Goal: Task Accomplishment & Management: Manage account settings

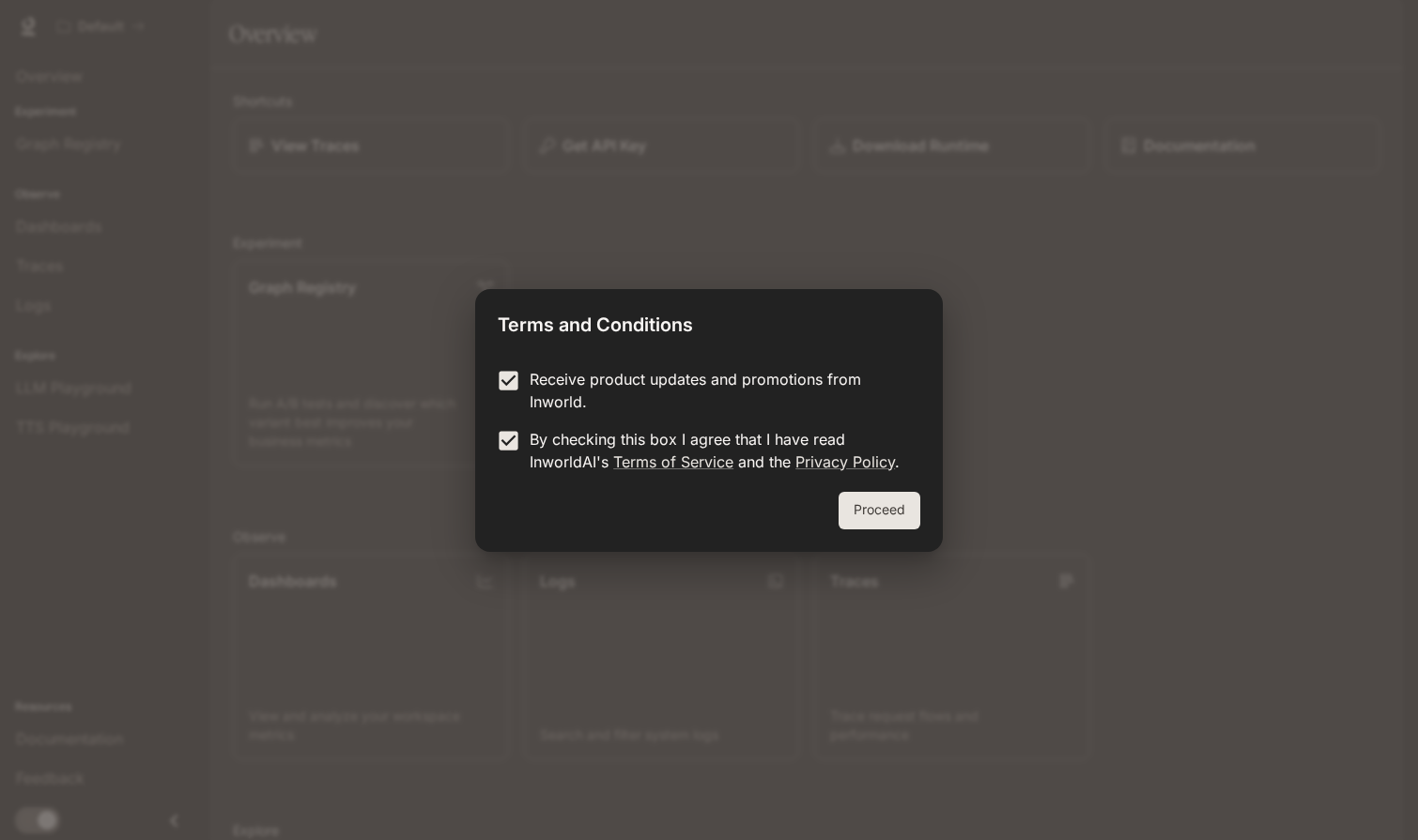
click at [530, 380] on p "Receive product updates and promotions from Inworld." at bounding box center [717, 390] width 376 height 45
click at [857, 507] on button "Proceed" at bounding box center [879, 511] width 81 height 37
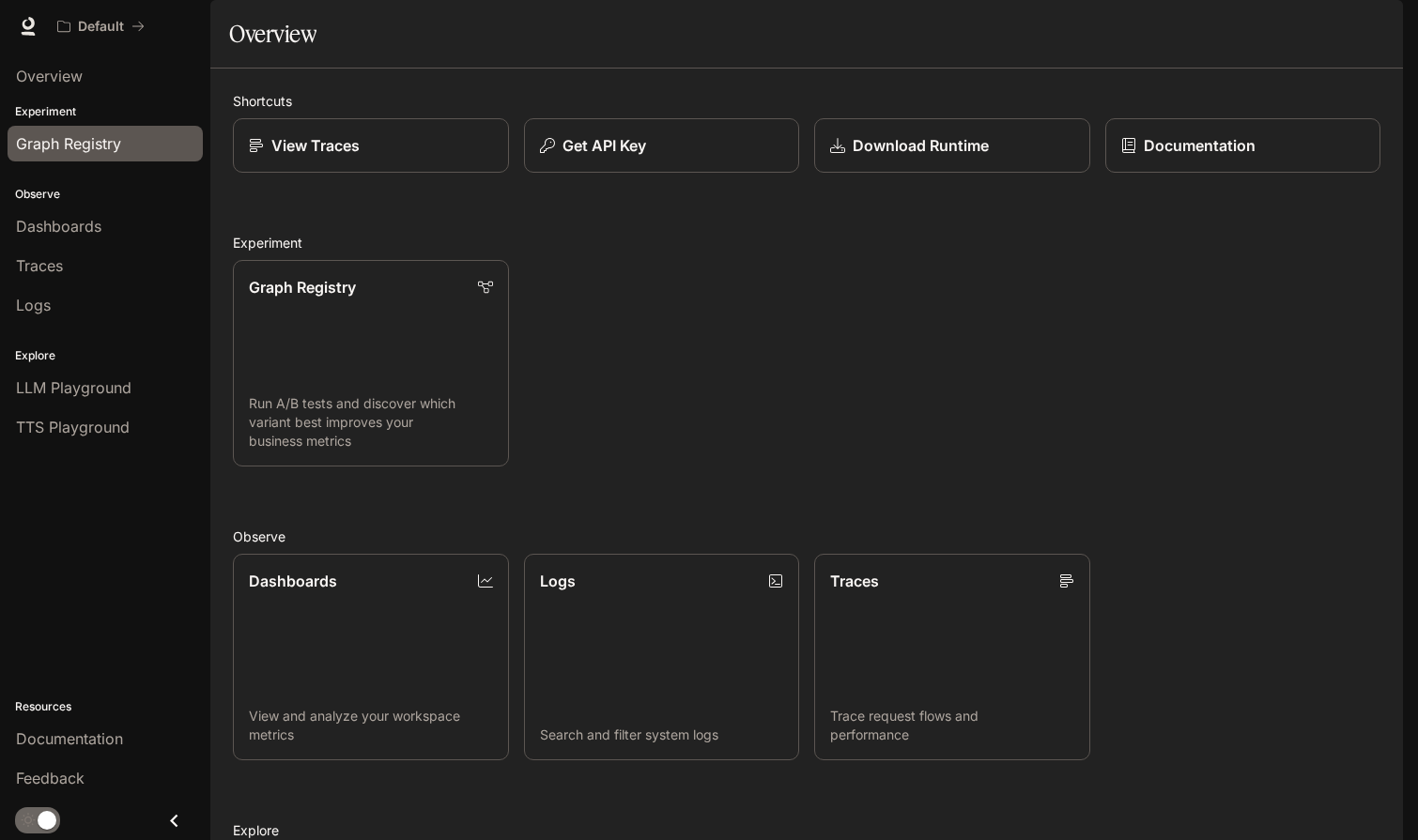
click at [71, 147] on span "Graph Registry" at bounding box center [68, 143] width 105 height 23
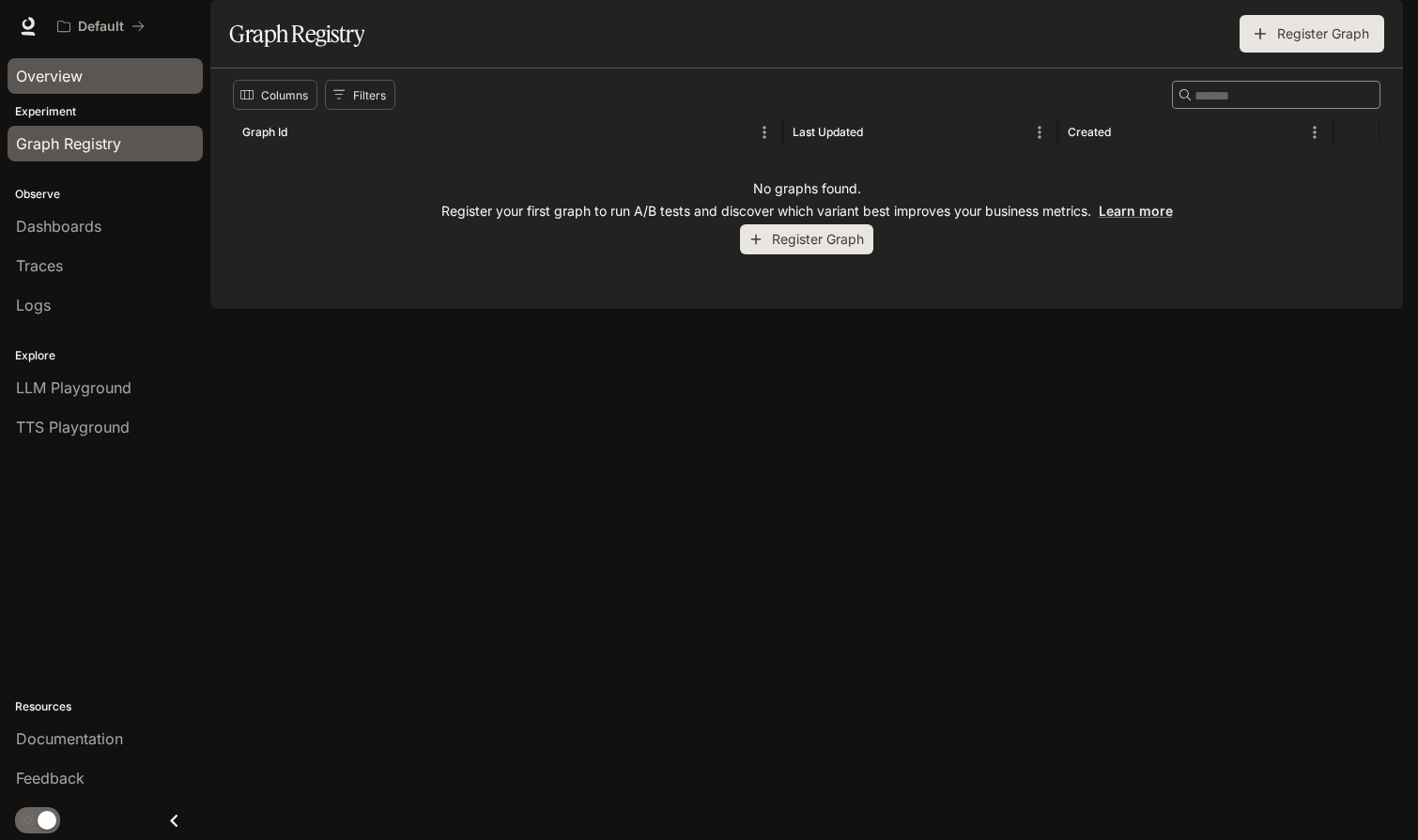
click at [71, 93] on link "Overview" at bounding box center [105, 75] width 195 height 35
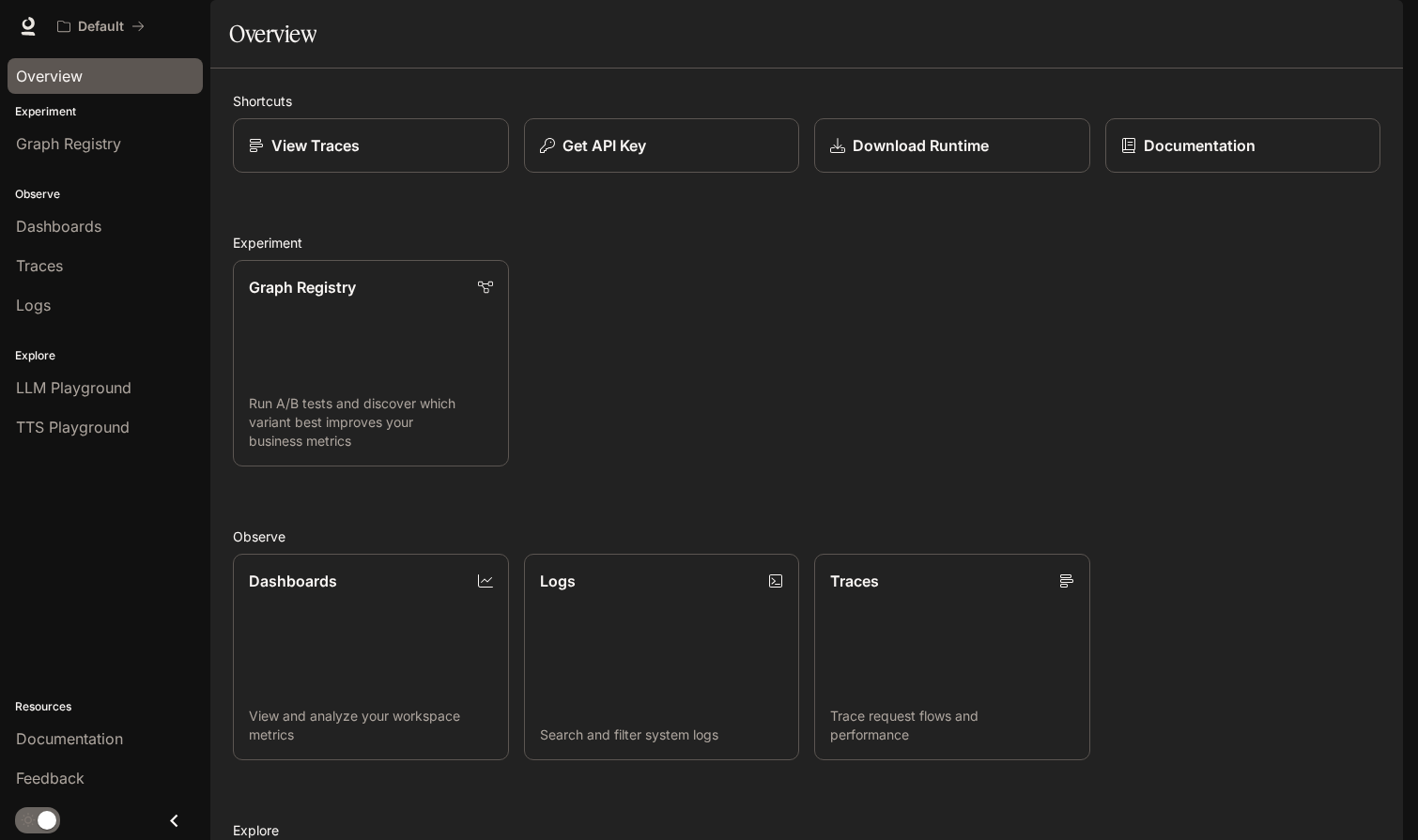
click at [1386, 39] on button "button" at bounding box center [1377, 26] width 37 height 37
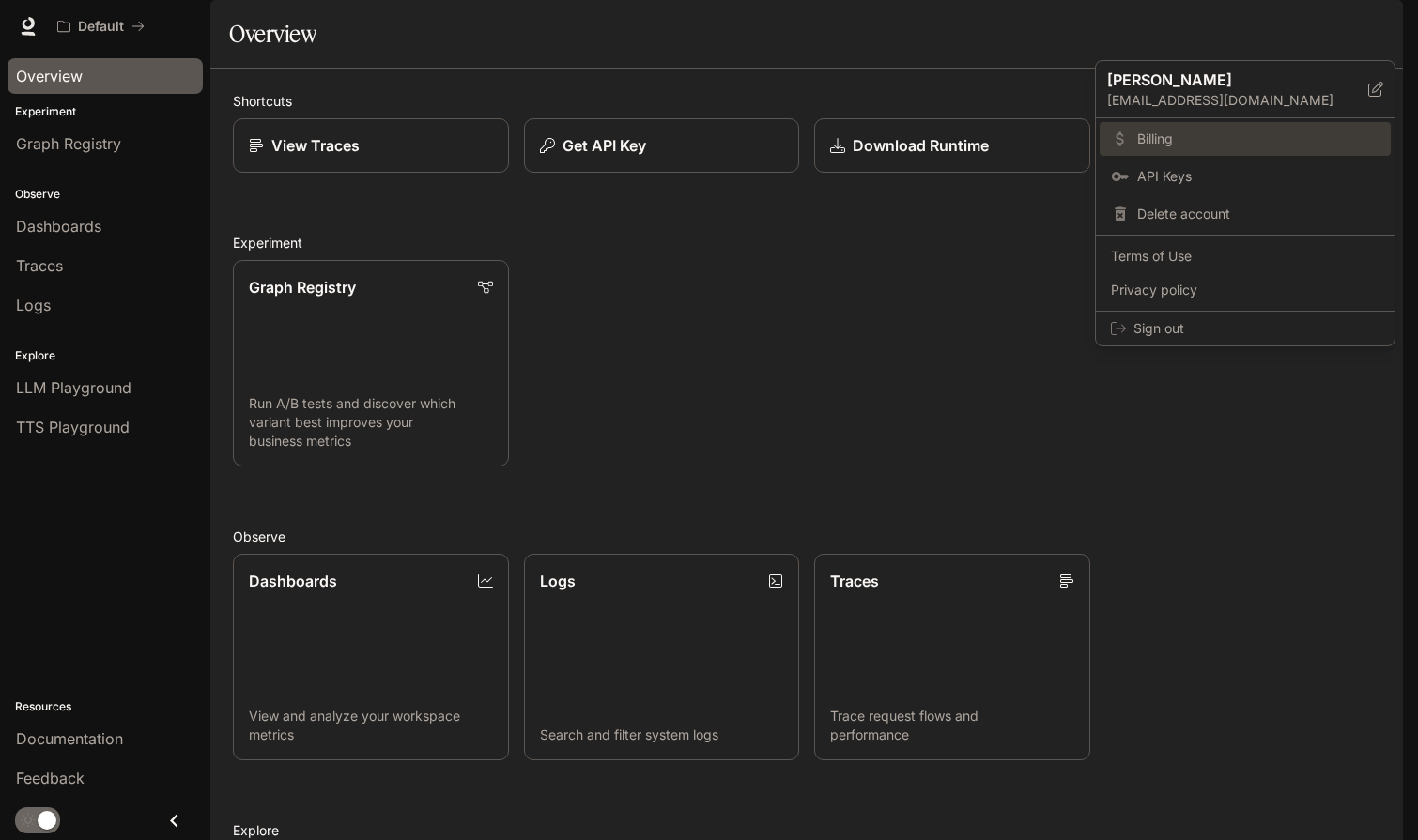
click at [1142, 132] on span "Billing" at bounding box center [1258, 138] width 242 height 19
